Goal: Use online tool/utility: Utilize a website feature to perform a specific function

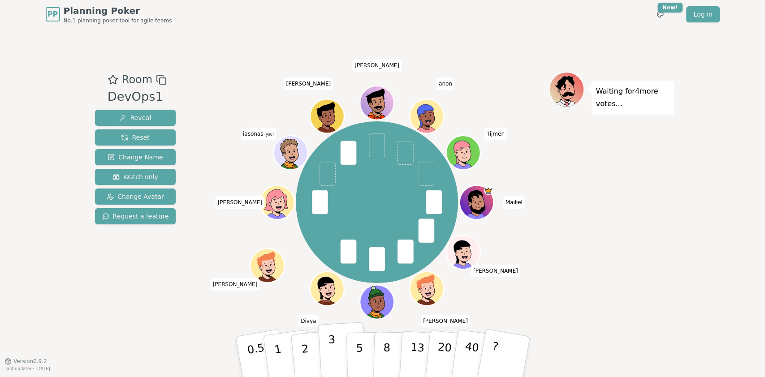
click at [337, 342] on button "3" at bounding box center [342, 357] width 49 height 70
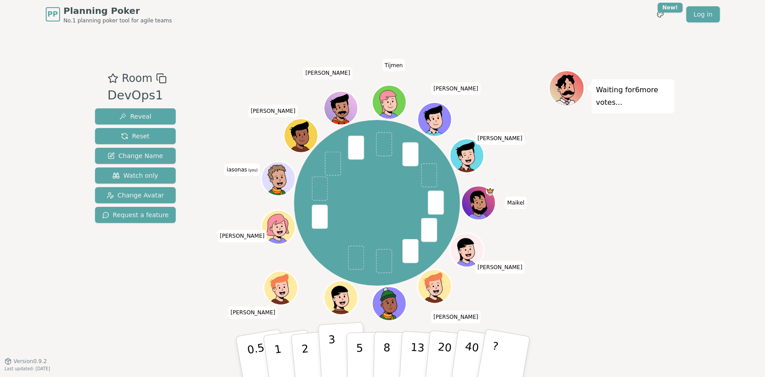
click at [326, 345] on button "3" at bounding box center [342, 357] width 49 height 70
click at [336, 349] on button "3" at bounding box center [342, 357] width 49 height 70
click at [392, 147] on div "Maikel [PERSON_NAME] [PERSON_NAME] [PERSON_NAME] (you) [PERSON_NAME] Tijmen [PE…" at bounding box center [377, 203] width 166 height 166
click at [309, 346] on button "2" at bounding box center [315, 357] width 51 height 71
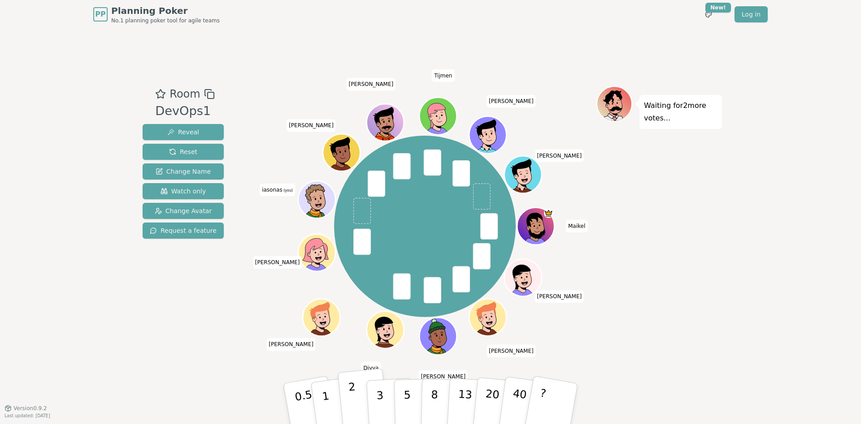
click at [351, 377] on p "2" at bounding box center [354, 405] width 12 height 49
click at [331, 377] on button "1" at bounding box center [335, 404] width 53 height 73
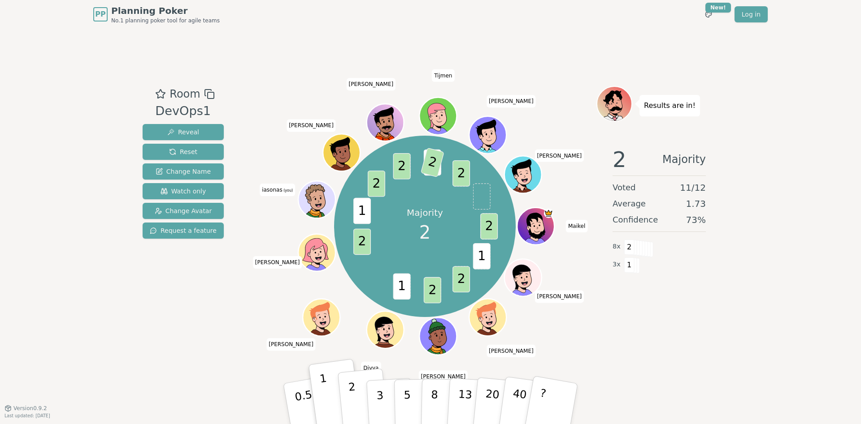
click at [353, 377] on p "2" at bounding box center [354, 405] width 12 height 49
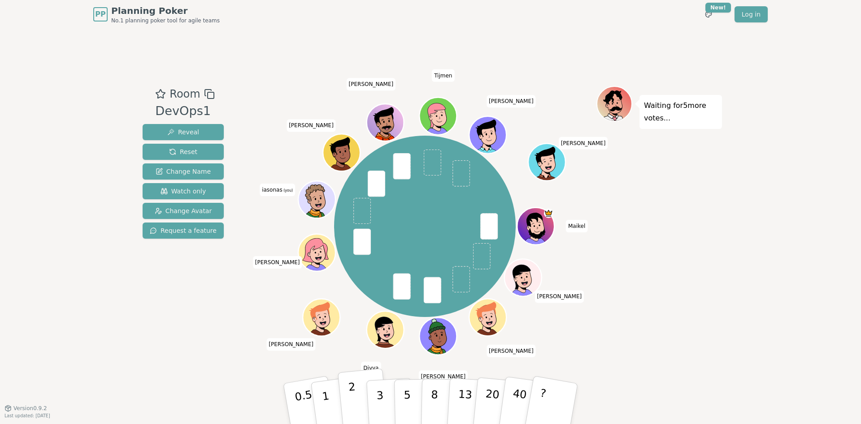
click at [361, 377] on button "2" at bounding box center [363, 404] width 51 height 71
click at [351, 377] on p "2" at bounding box center [354, 405] width 12 height 49
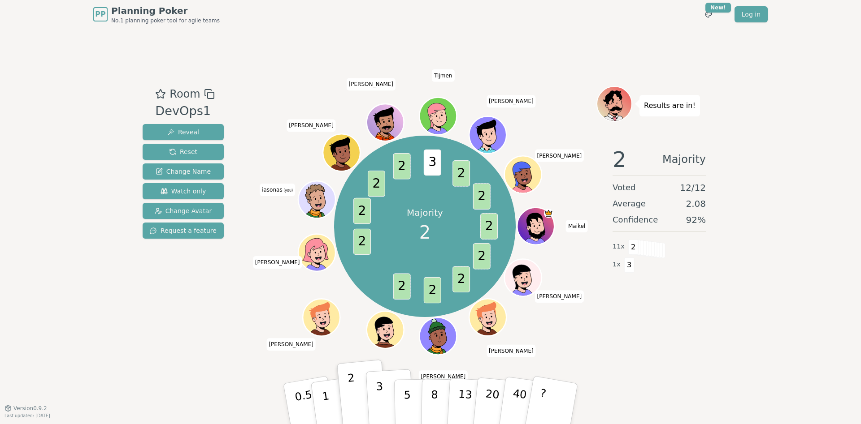
click at [372, 377] on button "3" at bounding box center [390, 404] width 49 height 70
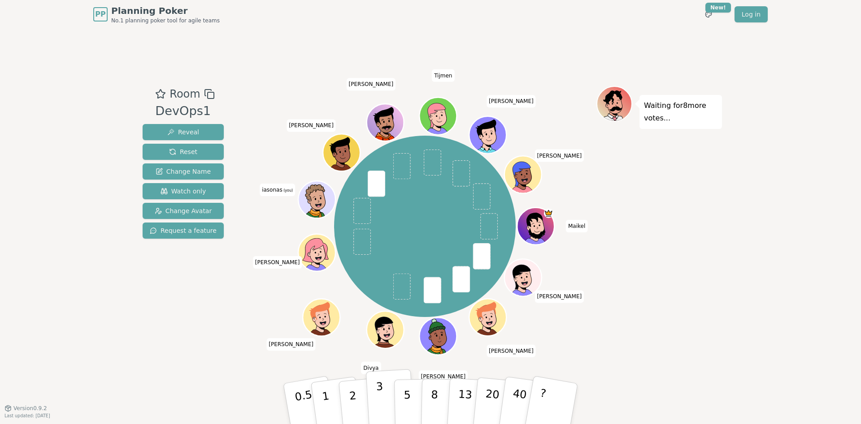
click at [374, 377] on button "3" at bounding box center [390, 404] width 49 height 70
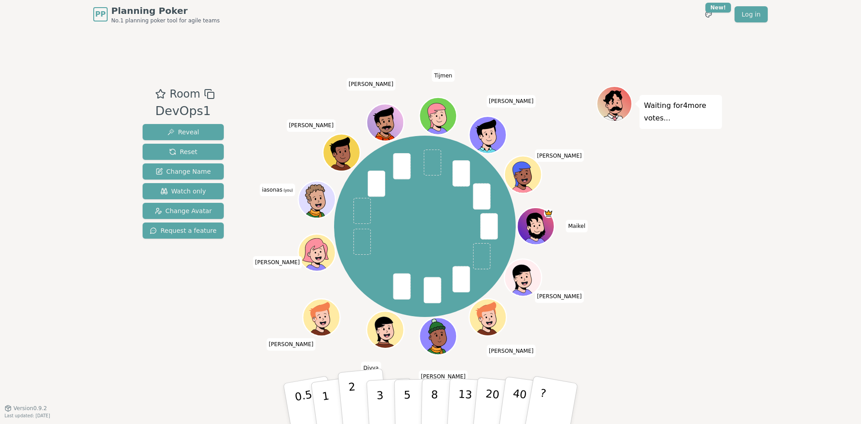
click at [348, 377] on p "2" at bounding box center [354, 405] width 12 height 49
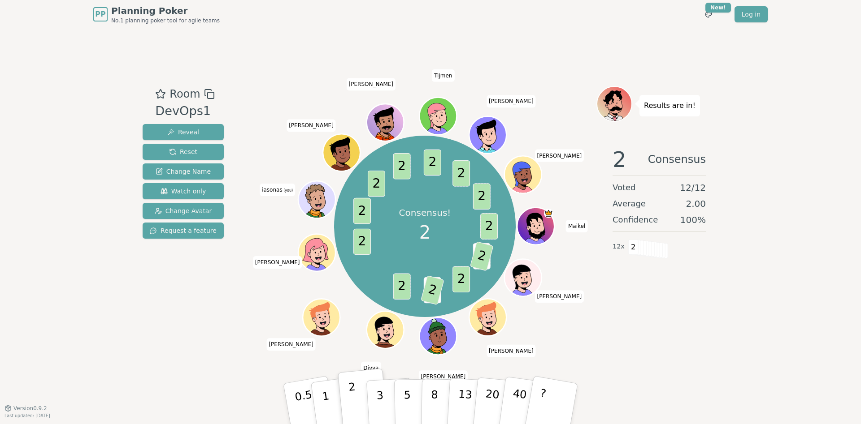
click at [338, 369] on button "2" at bounding box center [363, 404] width 51 height 71
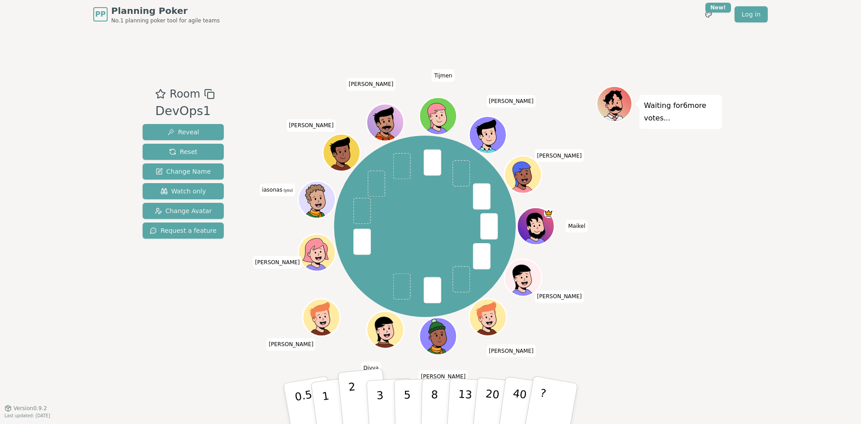
click at [359, 377] on button "2" at bounding box center [363, 404] width 51 height 71
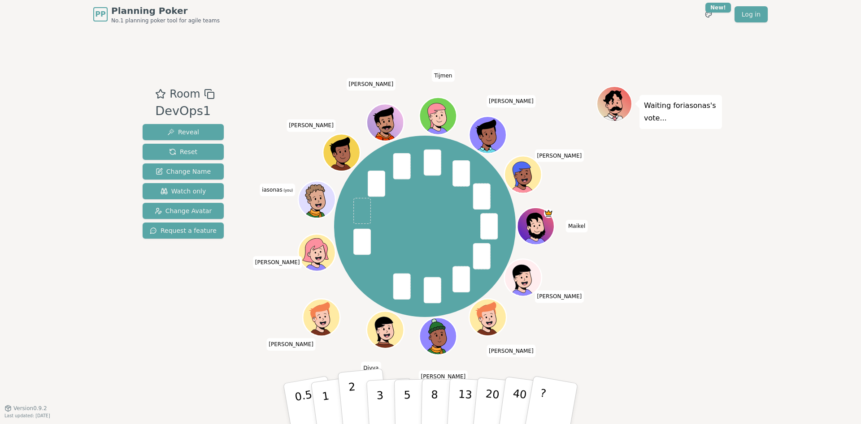
click at [355, 377] on button "2" at bounding box center [363, 404] width 51 height 71
click at [380, 377] on p "3" at bounding box center [381, 405] width 10 height 49
click at [351, 377] on p "2" at bounding box center [354, 405] width 12 height 49
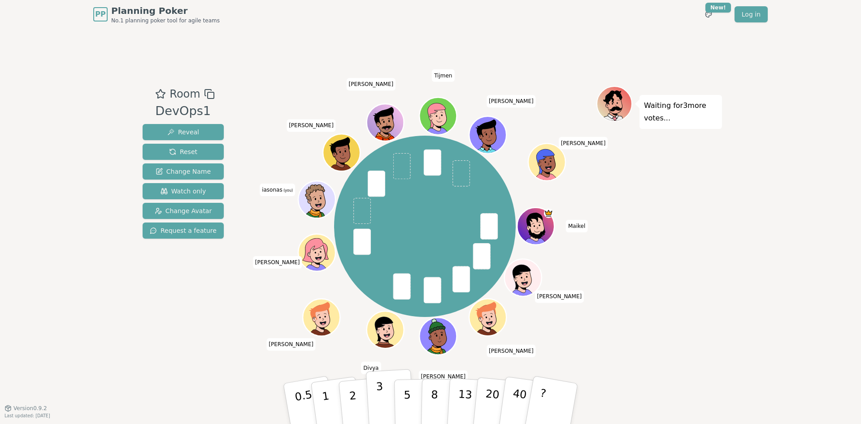
click at [388, 377] on button "3" at bounding box center [390, 404] width 49 height 70
click at [381, 377] on p "3" at bounding box center [381, 405] width 10 height 49
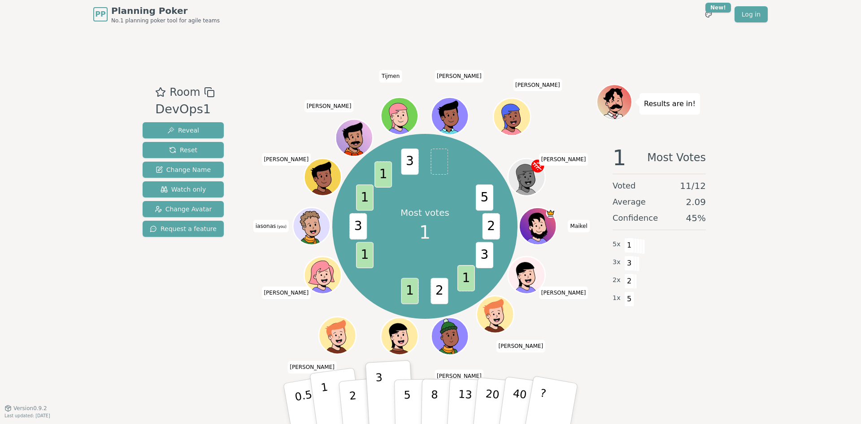
click at [329, 377] on button "1" at bounding box center [335, 404] width 53 height 73
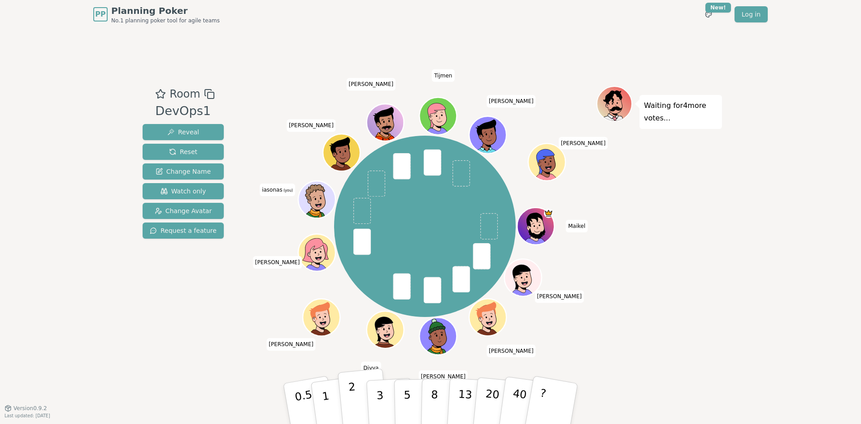
click at [355, 377] on button "2" at bounding box center [363, 404] width 51 height 71
